Goal: Feedback & Contribution: Leave review/rating

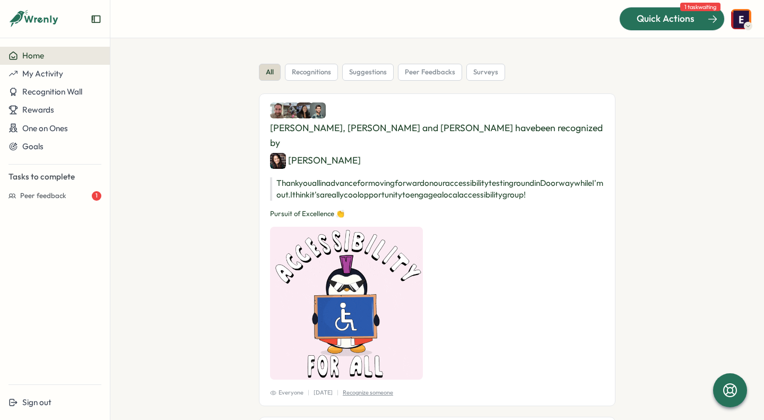
drag, startPoint x: 639, startPoint y: 19, endPoint x: 764, endPoint y: 29, distance: 125.6
click at [685, 19] on span "Quick Actions" at bounding box center [666, 19] width 58 height 14
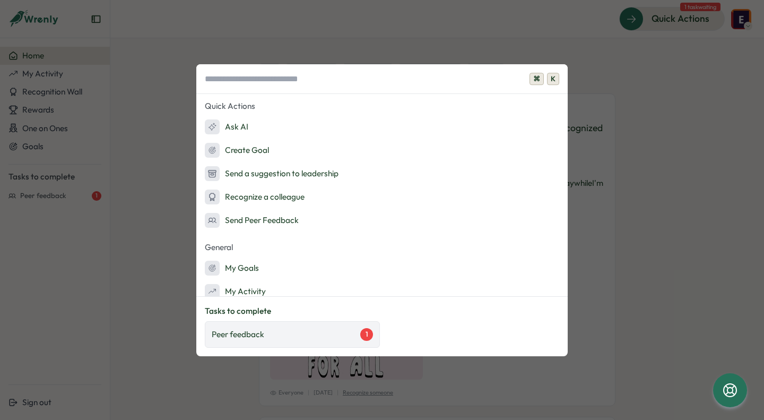
click at [308, 343] on div "Peer feedback 1" at bounding box center [292, 334] width 175 height 27
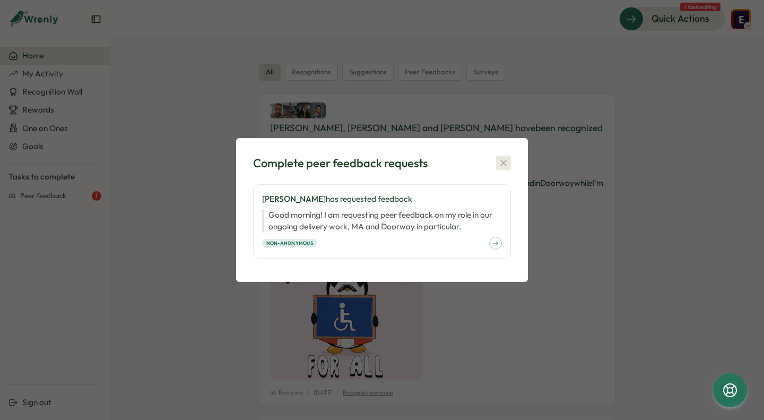
click at [502, 164] on icon "button" at bounding box center [503, 163] width 11 height 11
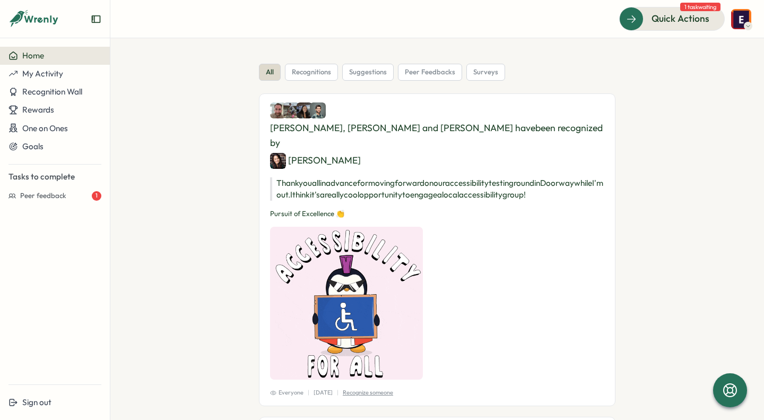
click at [745, 23] on img at bounding box center [741, 19] width 20 height 20
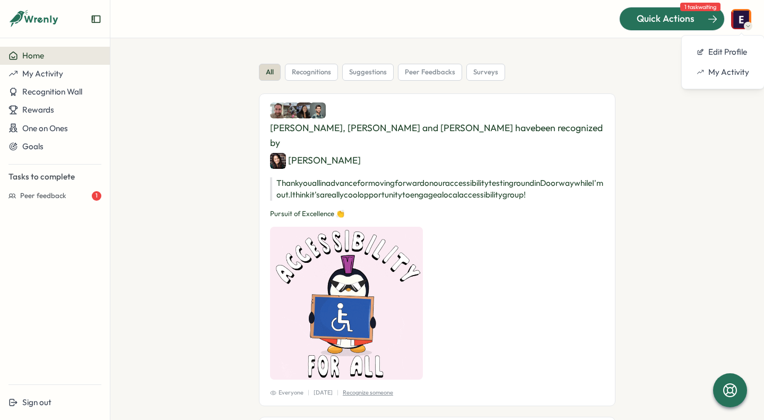
click at [663, 24] on span "Quick Actions" at bounding box center [666, 19] width 58 height 14
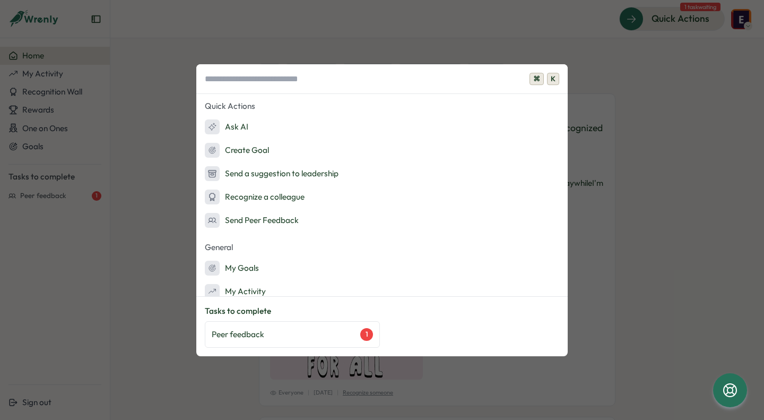
click at [84, 199] on div "⌘ K Quick Actions Ask AI Create Goal Send a suggestion to leadership Recognize …" at bounding box center [382, 210] width 764 height 420
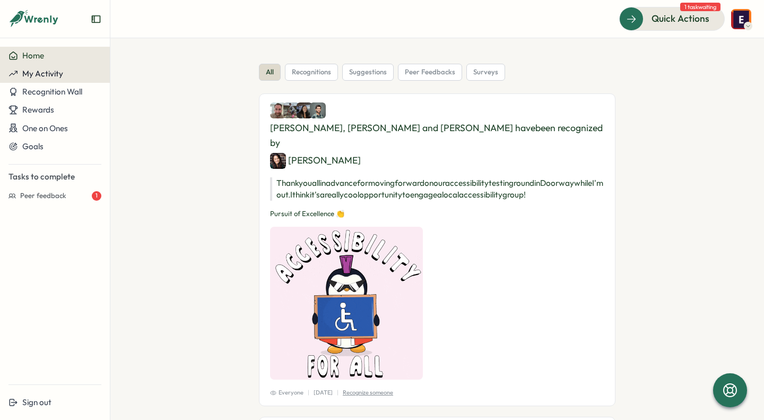
click at [59, 77] on span "My Activity" at bounding box center [42, 73] width 41 height 10
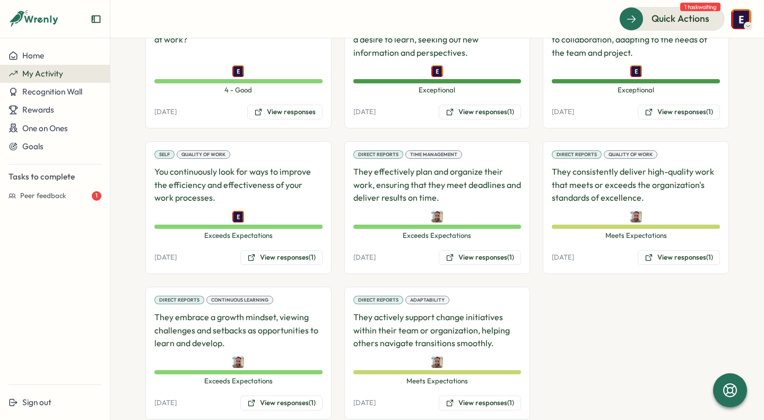
scroll to position [471, 0]
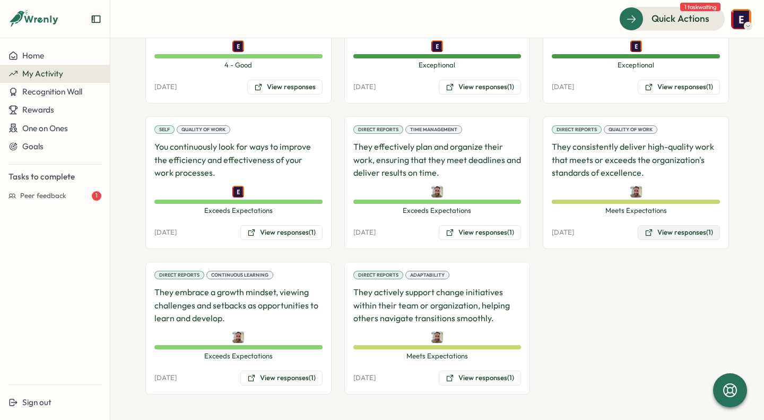
click at [684, 235] on button "View responses (1)" at bounding box center [679, 232] width 82 height 15
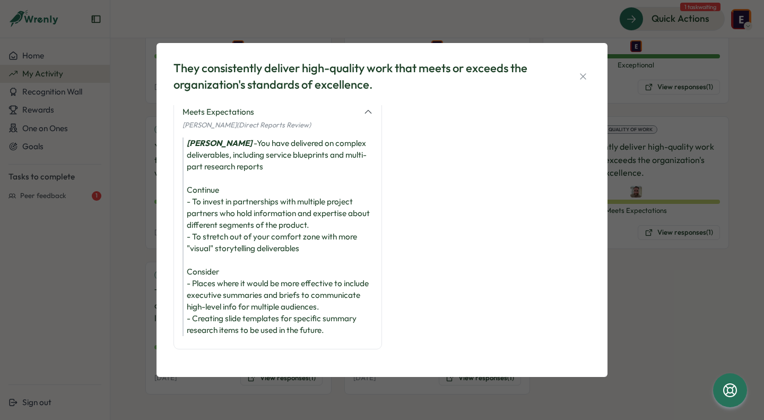
scroll to position [20, 0]
click at [744, 285] on div "They consistently deliver high-quality work that meets or exceeds the organizat…" at bounding box center [382, 210] width 764 height 420
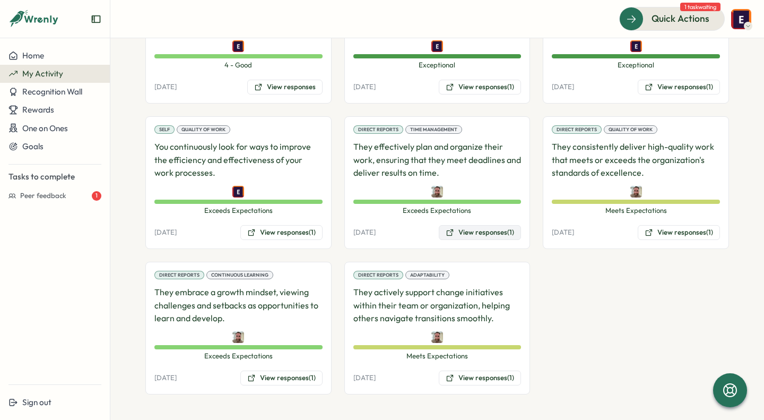
click at [464, 229] on button "View responses (1)" at bounding box center [480, 232] width 82 height 15
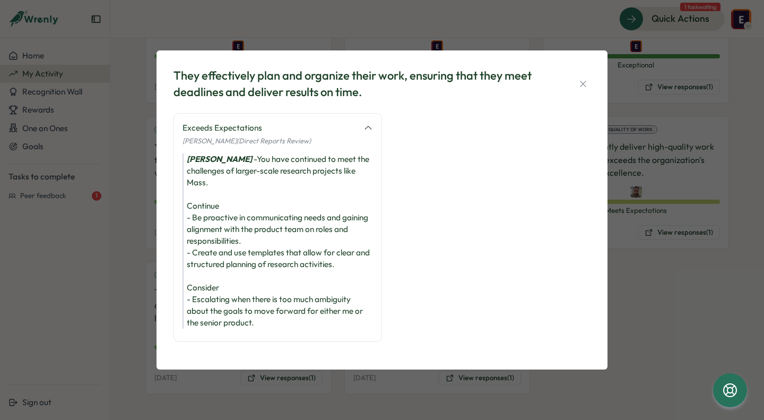
click at [631, 298] on div "They effectively plan and organize their work, ensuring that they meet deadline…" at bounding box center [382, 210] width 764 height 420
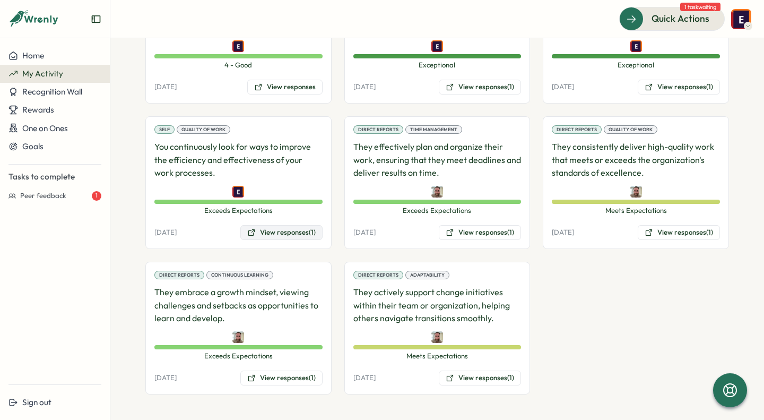
click at [263, 232] on button "View responses (1)" at bounding box center [281, 232] width 82 height 15
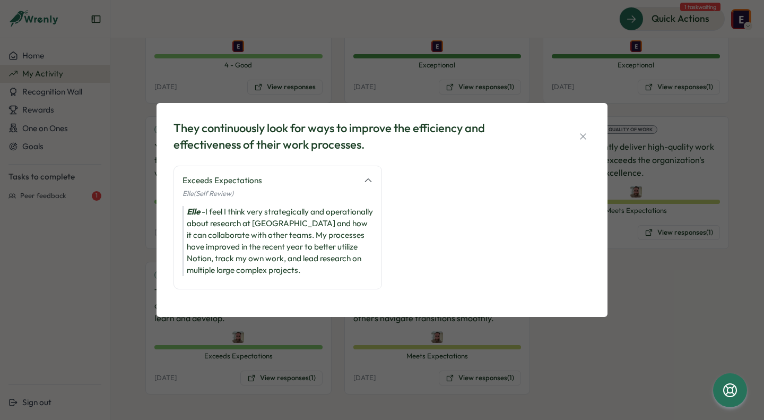
click at [653, 287] on div "They continuously look for ways to improve the efficiency and effectiveness of …" at bounding box center [382, 210] width 764 height 420
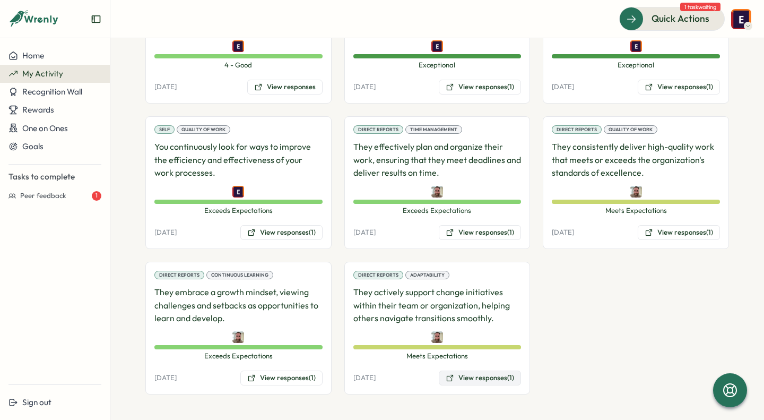
click at [464, 377] on button "View responses (1)" at bounding box center [480, 377] width 82 height 15
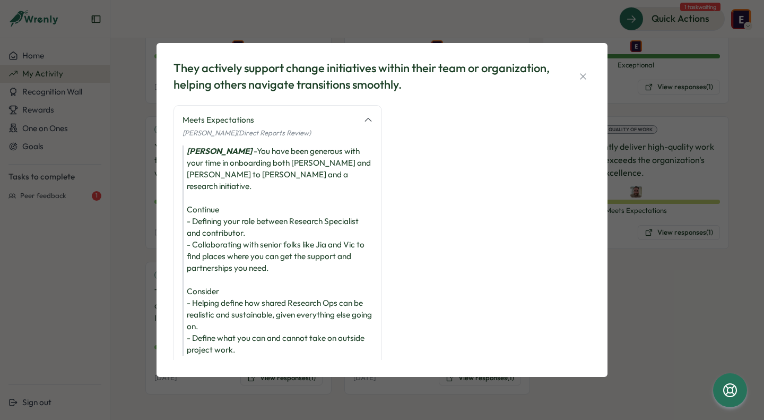
click at [672, 308] on div "They actively support change initiatives within their team or organization, hel…" at bounding box center [382, 210] width 764 height 420
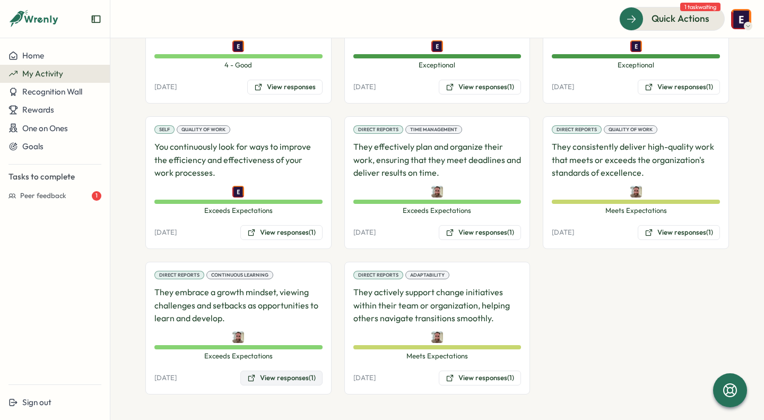
click at [277, 376] on button "View responses (1)" at bounding box center [281, 377] width 82 height 15
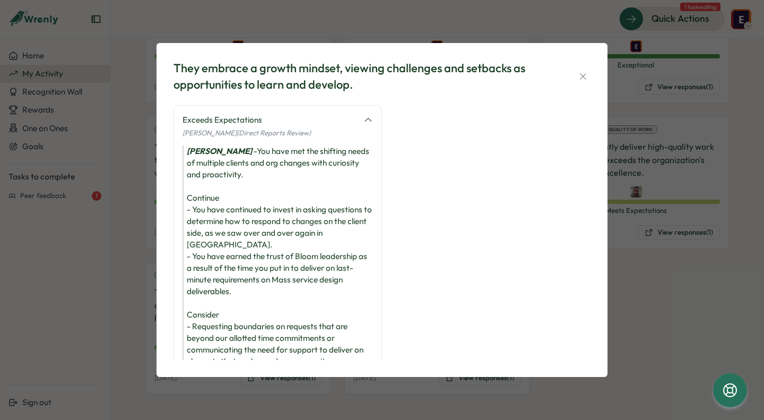
click at [687, 308] on div "They embrace a growth mindset, viewing challenges and setbacks as opportunities…" at bounding box center [382, 210] width 764 height 420
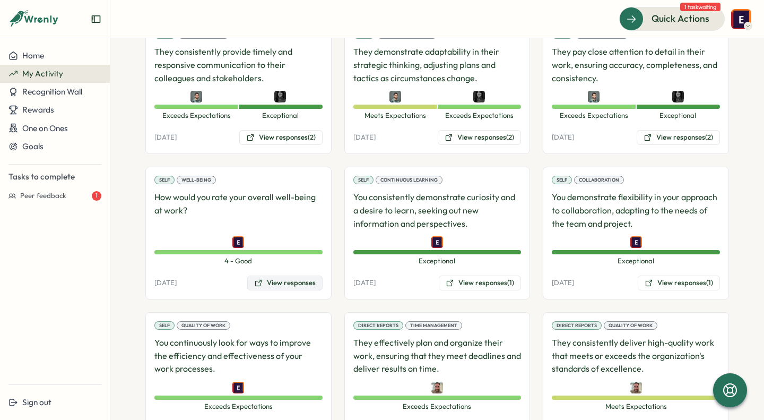
scroll to position [232, 0]
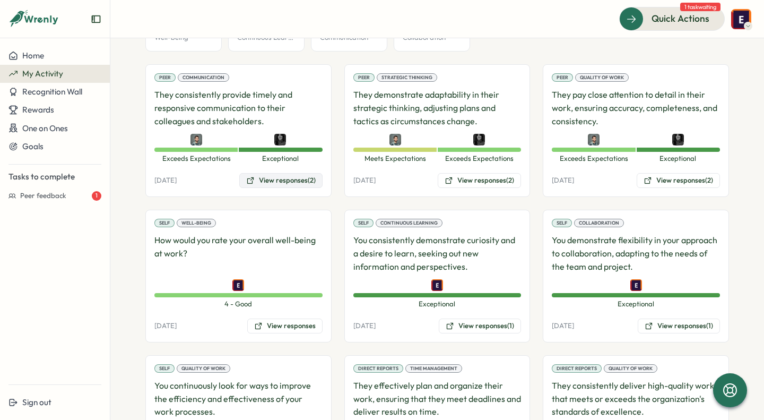
click at [269, 182] on button "View responses (2)" at bounding box center [280, 180] width 83 height 15
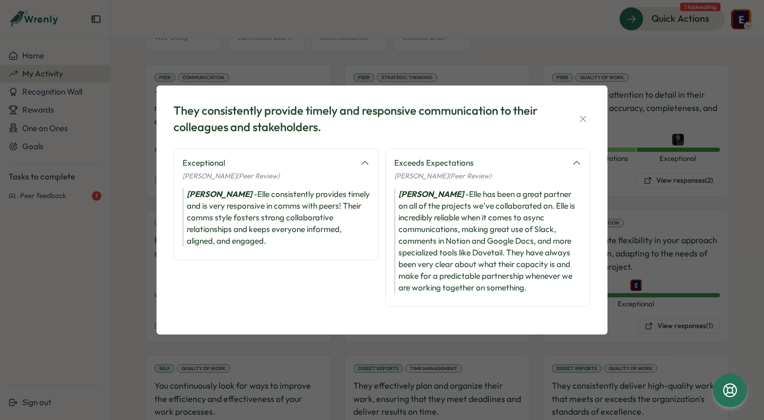
click at [686, 318] on div "They consistently provide timely and responsive communication to their colleagu…" at bounding box center [382, 210] width 764 height 420
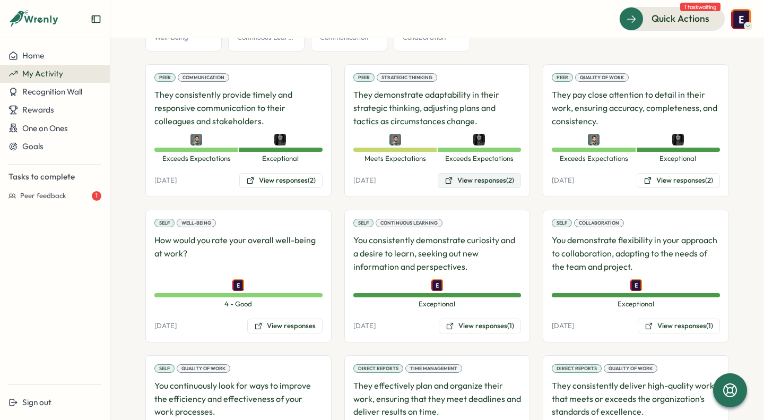
click at [475, 185] on button "View responses (2)" at bounding box center [479, 180] width 83 height 15
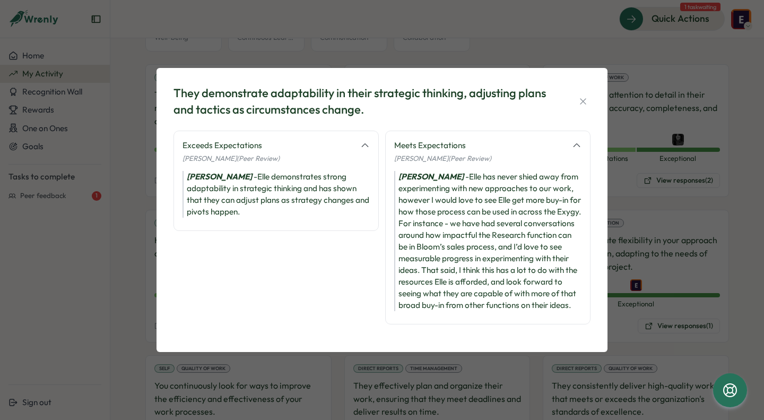
click at [706, 249] on div "They demonstrate adaptability in their strategic thinking, adjusting plans and …" at bounding box center [382, 210] width 764 height 420
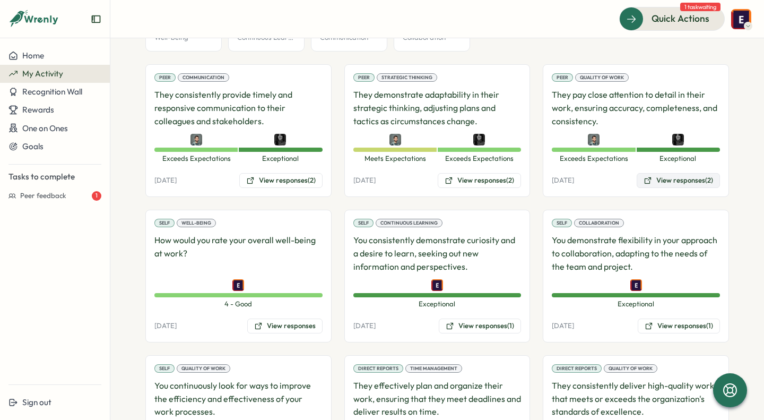
click at [670, 179] on button "View responses (2)" at bounding box center [678, 180] width 83 height 15
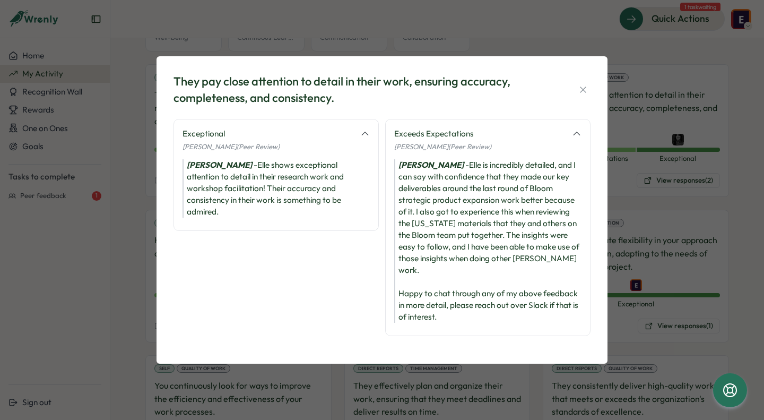
click at [685, 274] on div "They pay close attention to detail in their work, ensuring accuracy, completene…" at bounding box center [382, 210] width 764 height 420
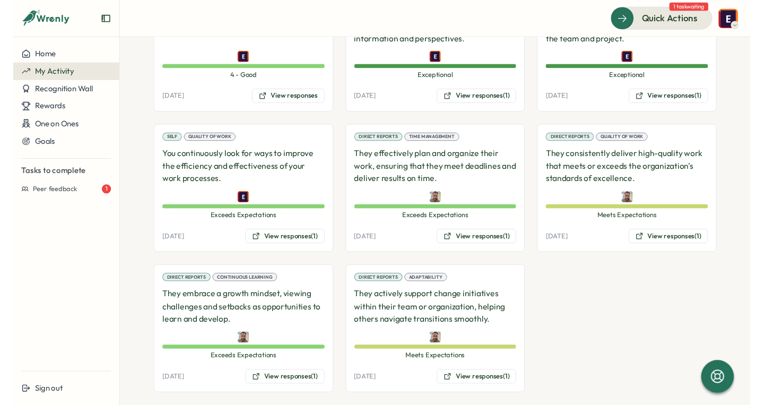
scroll to position [449, 0]
